Goal: Information Seeking & Learning: Learn about a topic

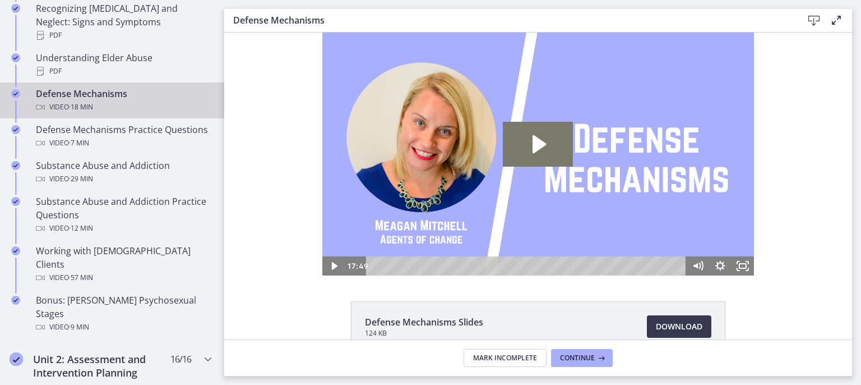
scroll to position [66, 0]
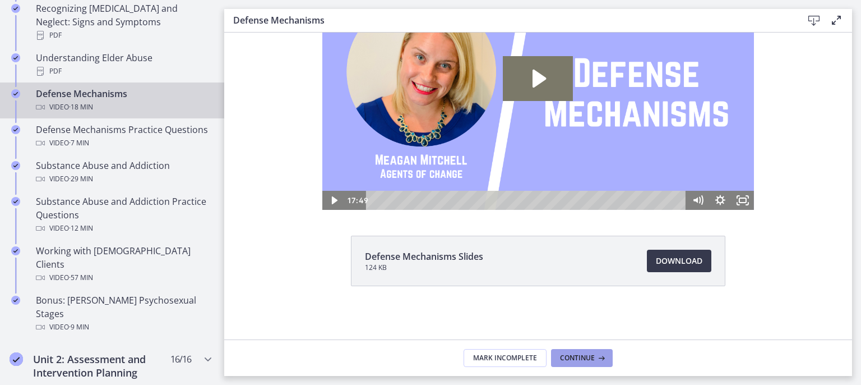
click at [579, 354] on span "Continue" at bounding box center [577, 357] width 35 height 9
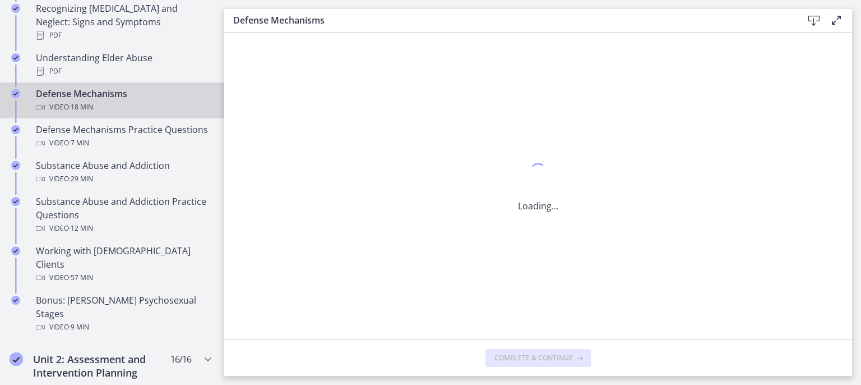
scroll to position [0, 0]
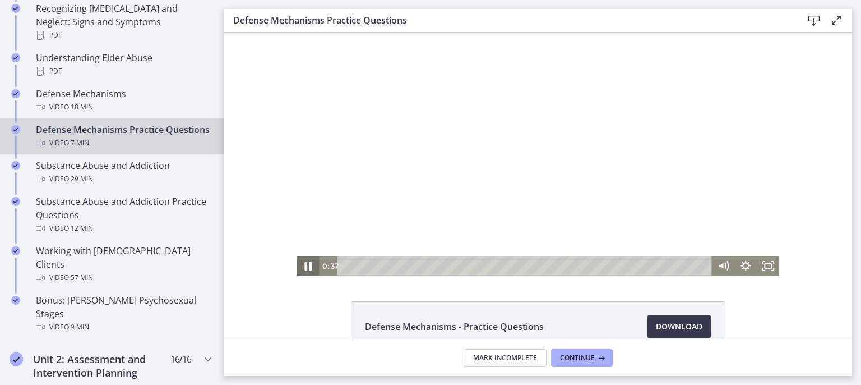
click at [301, 262] on icon "Pause" at bounding box center [308, 266] width 27 height 23
click at [304, 262] on icon "Play Video" at bounding box center [309, 266] width 27 height 23
click at [307, 267] on icon "Pause" at bounding box center [308, 266] width 7 height 9
click at [307, 264] on icon "Play Video" at bounding box center [309, 265] width 22 height 19
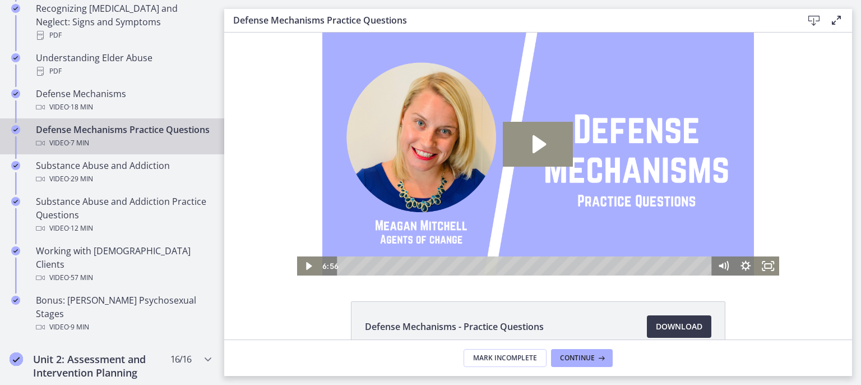
scroll to position [66, 0]
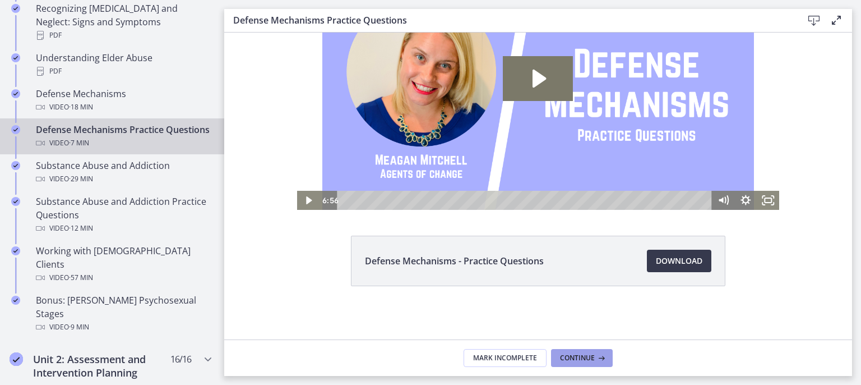
click at [573, 358] on span "Continue" at bounding box center [577, 357] width 35 height 9
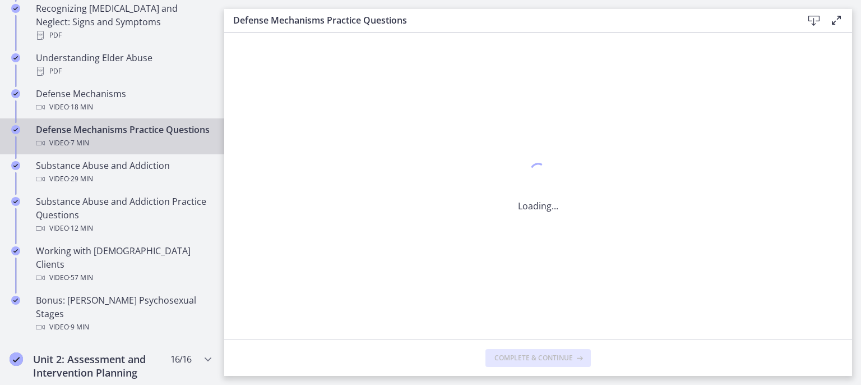
scroll to position [0, 0]
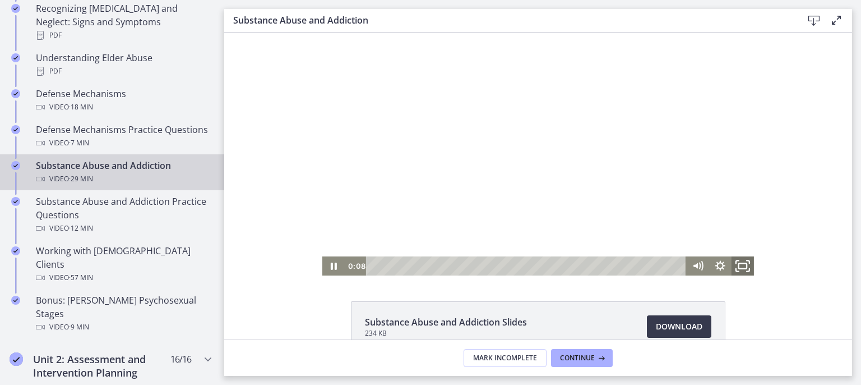
click at [738, 268] on icon "Fullscreen" at bounding box center [743, 266] width 27 height 23
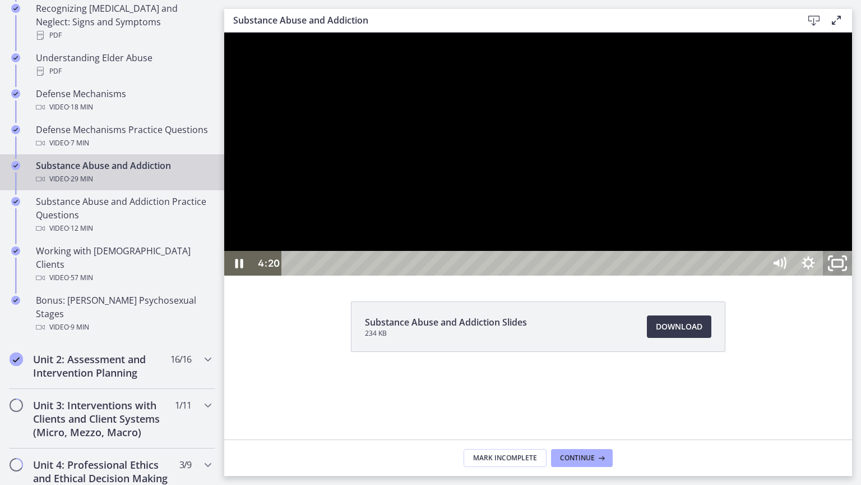
click at [855, 278] on icon "Unfullscreen" at bounding box center [837, 263] width 35 height 30
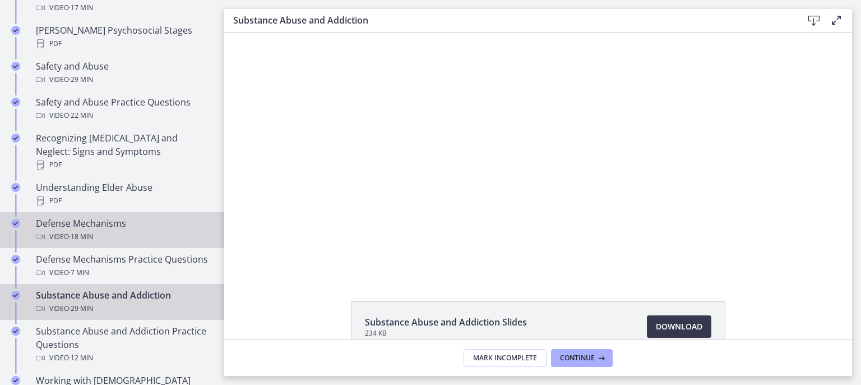
scroll to position [808, 0]
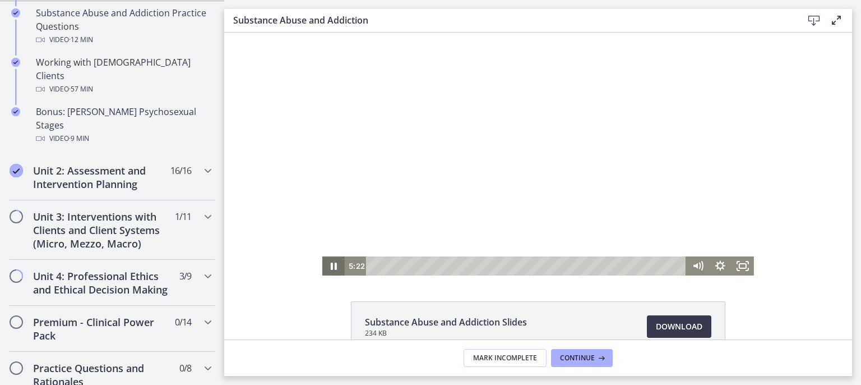
click at [329, 261] on icon "Pause" at bounding box center [333, 265] width 22 height 19
